Goal: Information Seeking & Learning: Find specific page/section

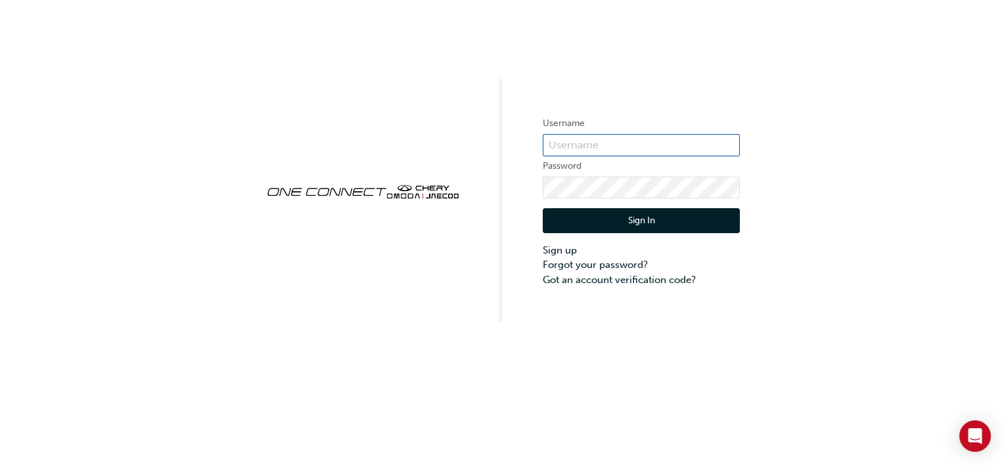
click at [570, 143] on input "text" at bounding box center [641, 145] width 197 height 22
type input "CHAU0743"
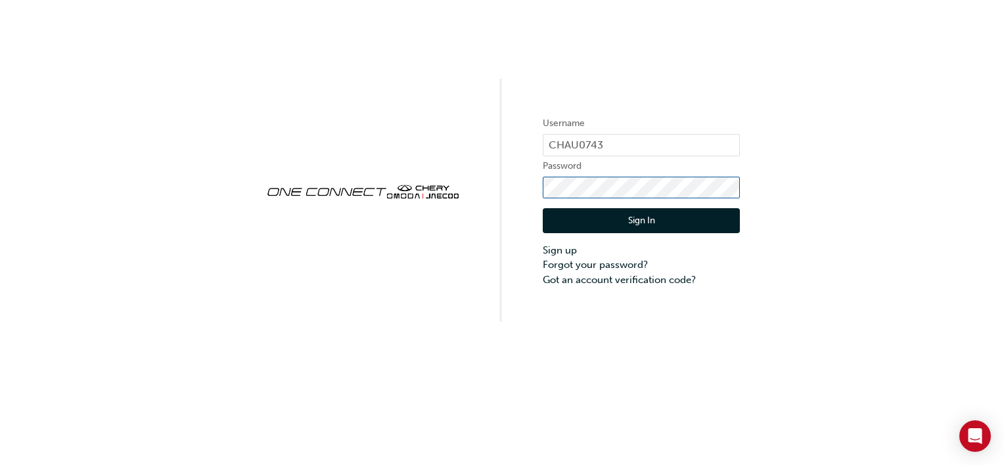
click button "Sign In" at bounding box center [641, 220] width 197 height 25
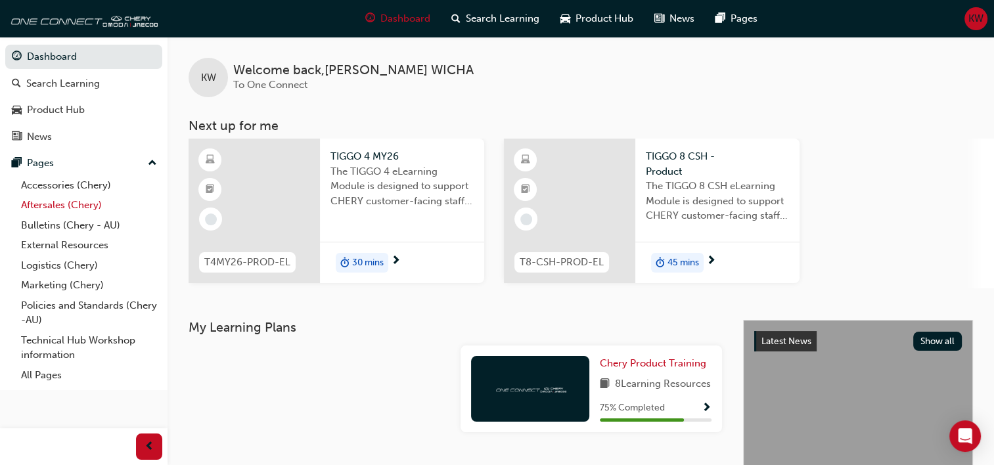
click at [66, 204] on link "Aftersales (Chery)" at bounding box center [89, 205] width 147 height 20
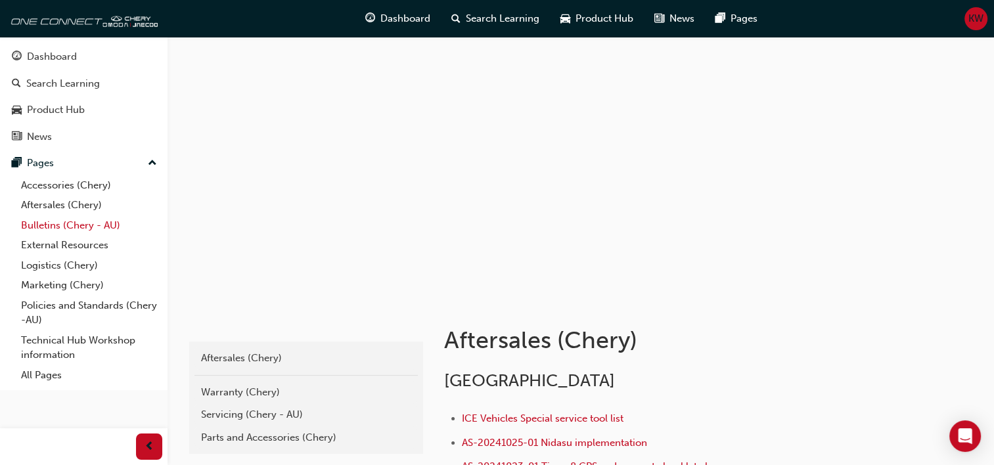
click at [62, 225] on link "Bulletins (Chery - AU)" at bounding box center [89, 225] width 147 height 20
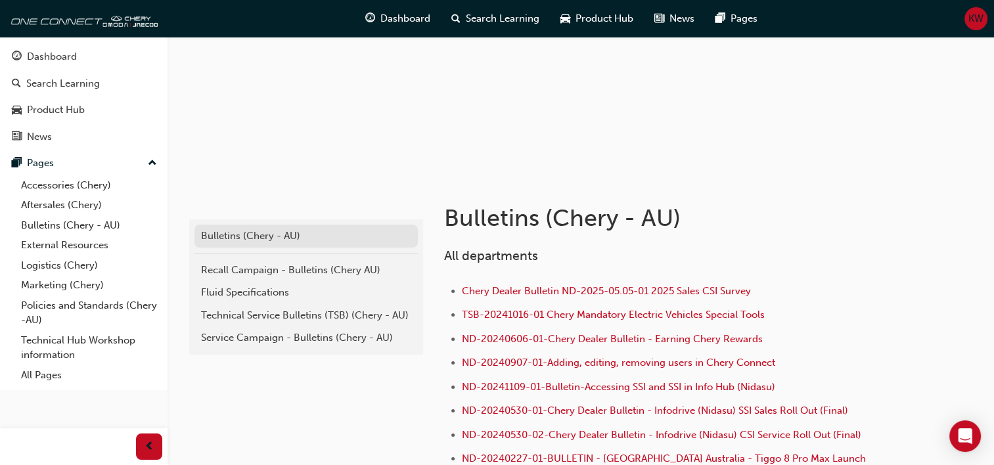
scroll to position [131, 0]
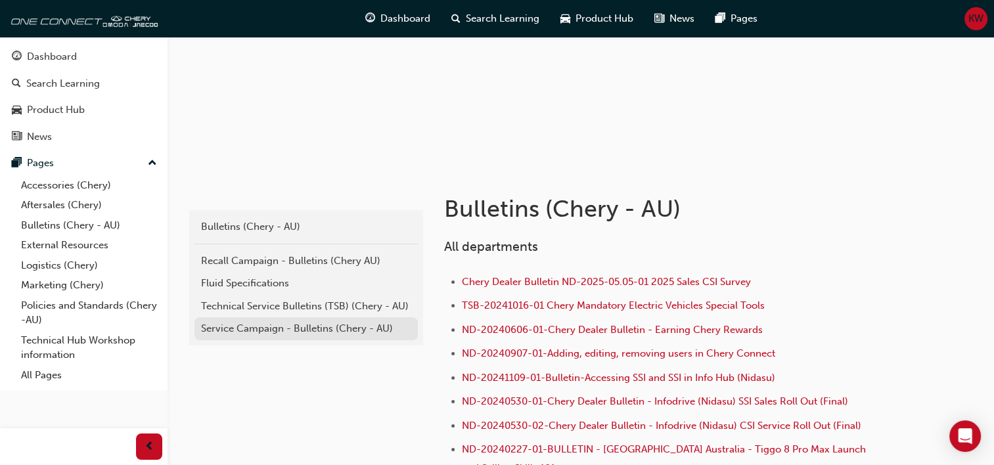
click at [265, 323] on div "Service Campaign - Bulletins (Chery - AU)" at bounding box center [306, 328] width 210 height 15
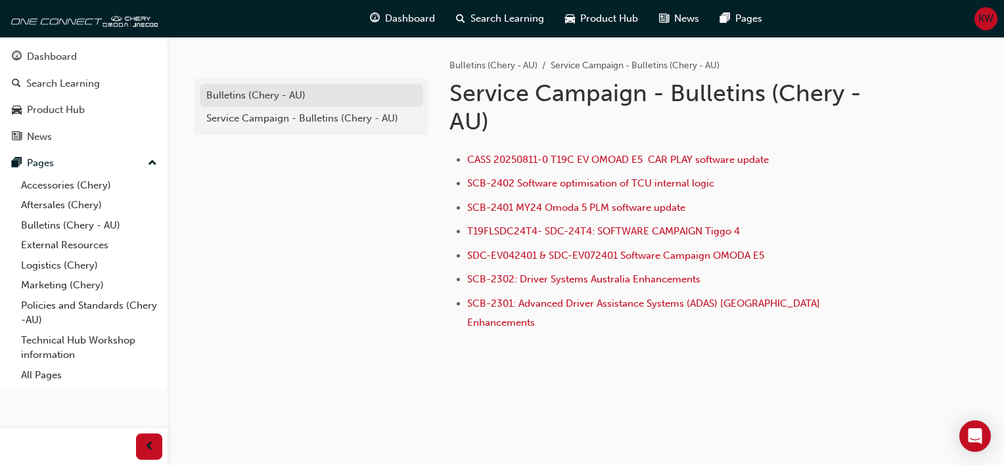
click at [250, 90] on div "Bulletins (Chery - AU)" at bounding box center [311, 95] width 210 height 15
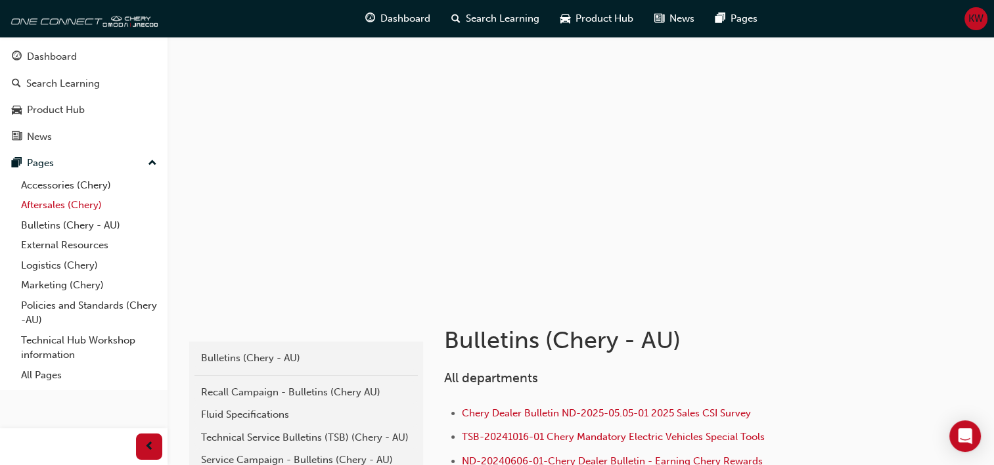
click at [69, 206] on link "Aftersales (Chery)" at bounding box center [89, 205] width 147 height 20
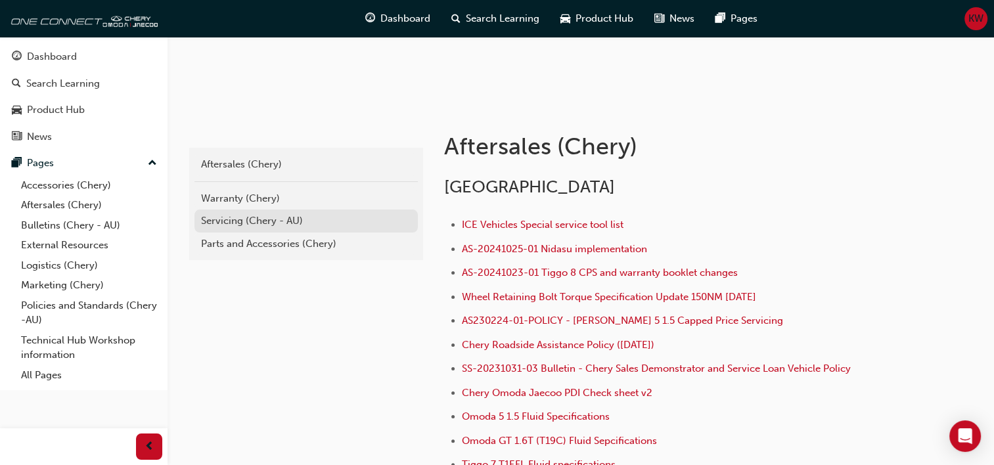
scroll to position [197, 0]
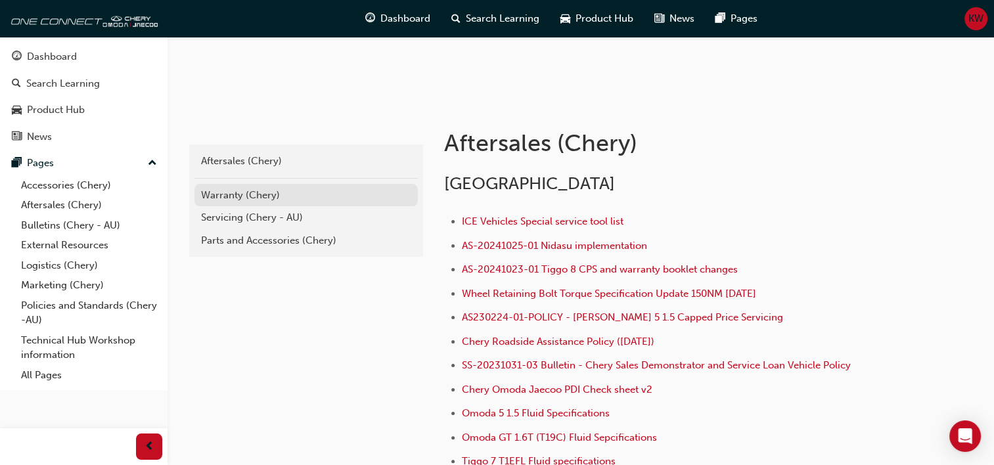
click at [239, 189] on div "Warranty (Chery)" at bounding box center [306, 195] width 210 height 15
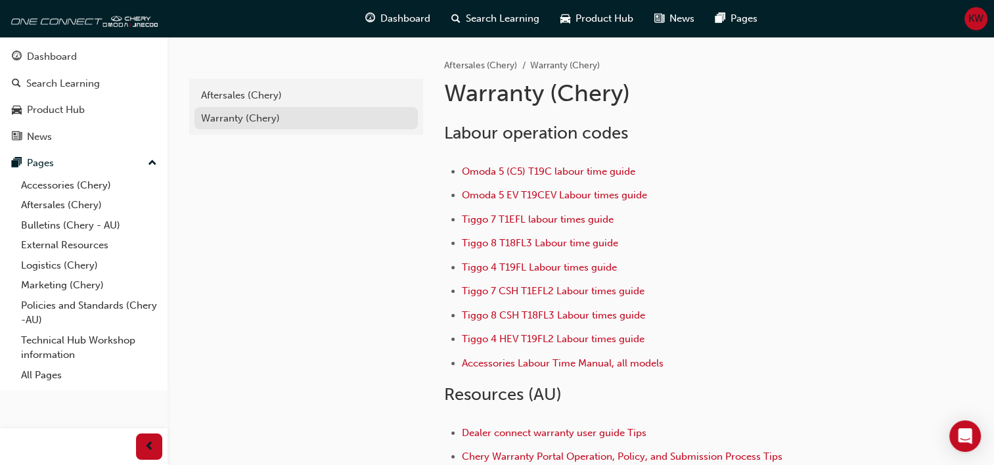
click at [229, 111] on div "Warranty (Chery)" at bounding box center [306, 118] width 210 height 15
click at [231, 91] on div "Aftersales (Chery)" at bounding box center [306, 95] width 210 height 15
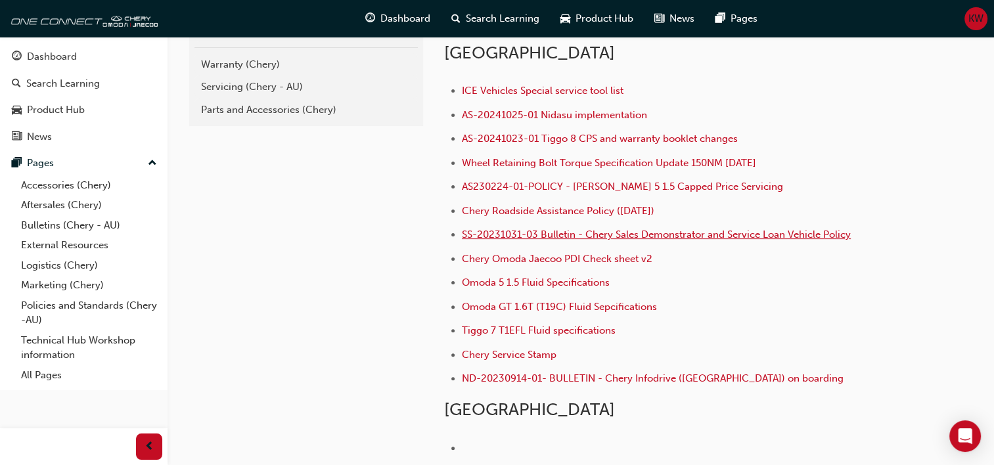
scroll to position [328, 0]
click at [46, 225] on link "Bulletins (Chery - AU)" at bounding box center [89, 225] width 147 height 20
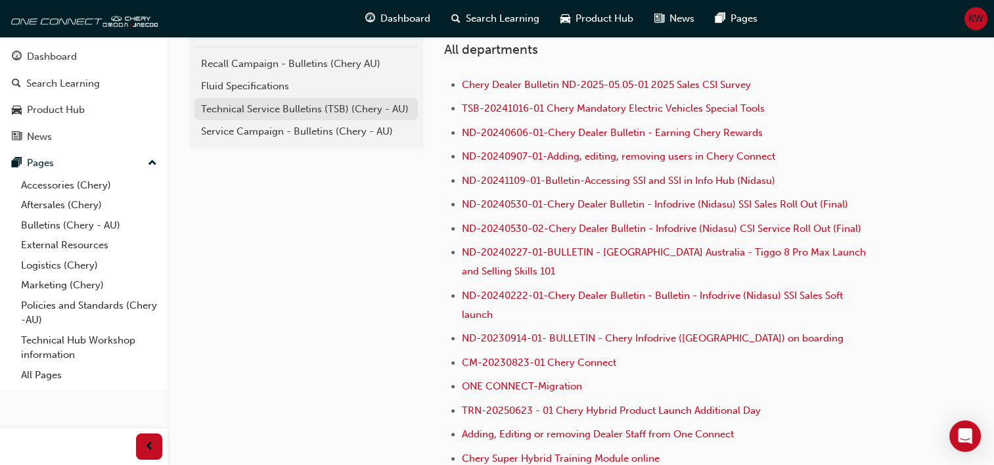
click at [315, 108] on div "Technical Service Bulletins (TSB) (Chery - AU)" at bounding box center [306, 109] width 210 height 15
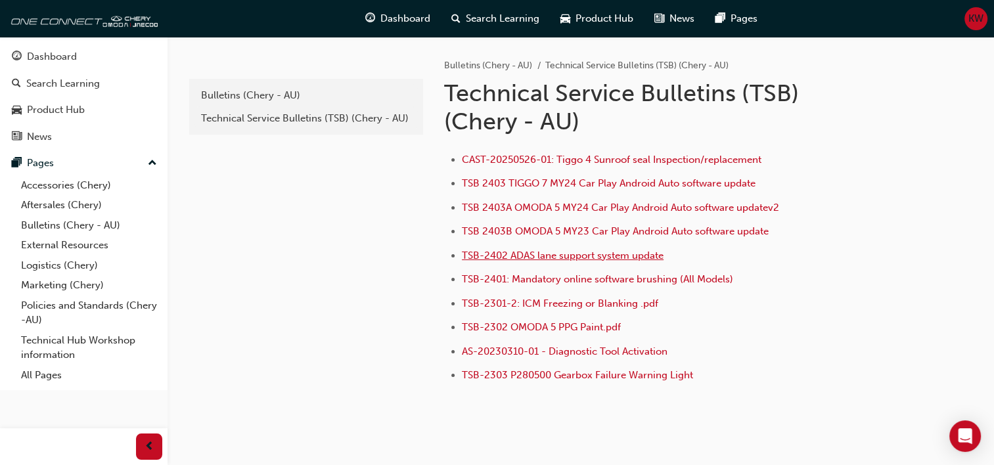
click at [560, 253] on span "TSB-2402 ADAS lane support system update" at bounding box center [563, 256] width 202 height 12
